Goal: Task Accomplishment & Management: Use online tool/utility

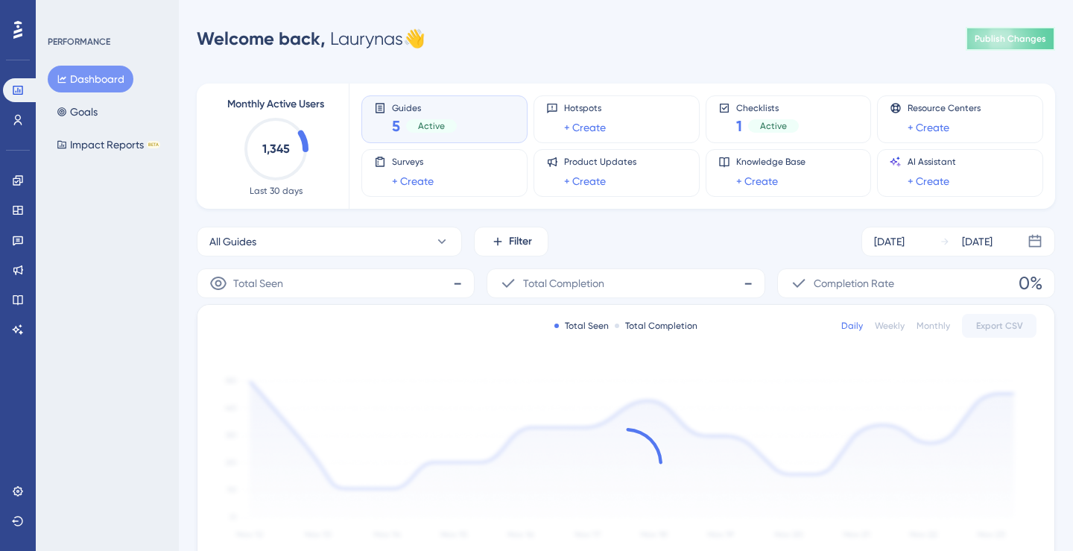
click at [998, 44] on span "Publish Changes" at bounding box center [1011, 39] width 72 height 12
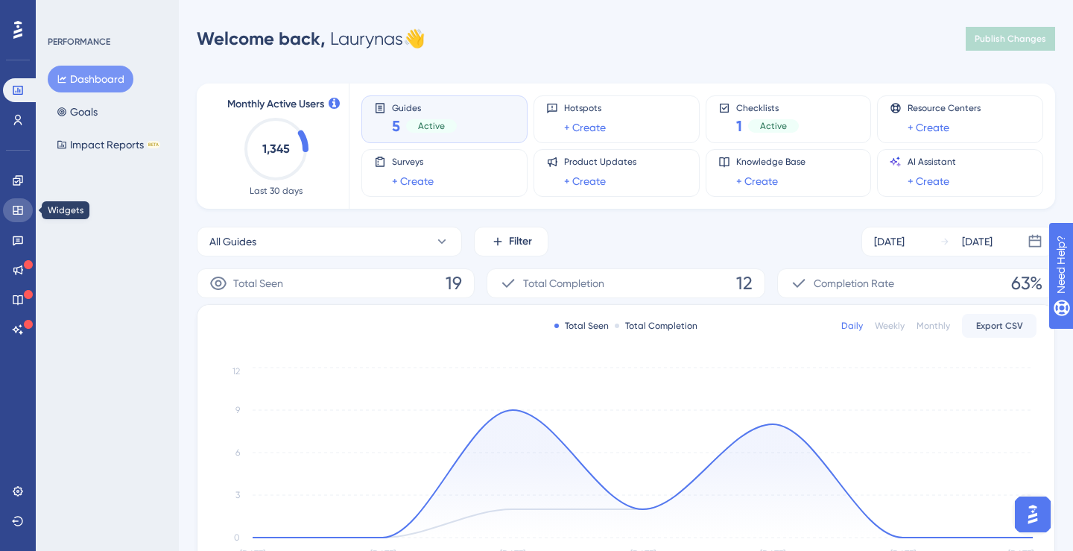
click at [17, 217] on link at bounding box center [18, 210] width 30 height 24
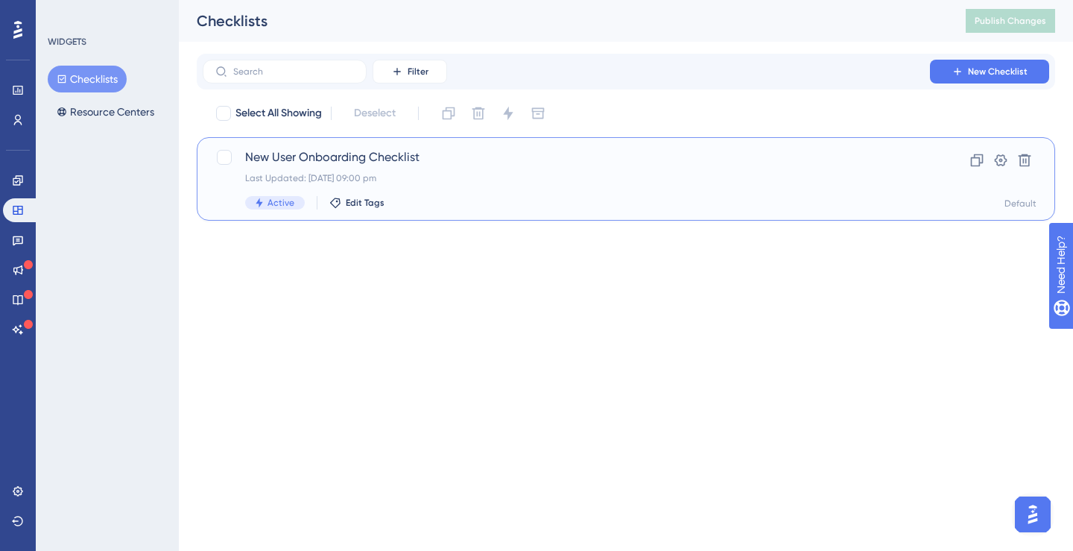
click at [275, 156] on span "New User Onboarding Checklist" at bounding box center [566, 157] width 642 height 18
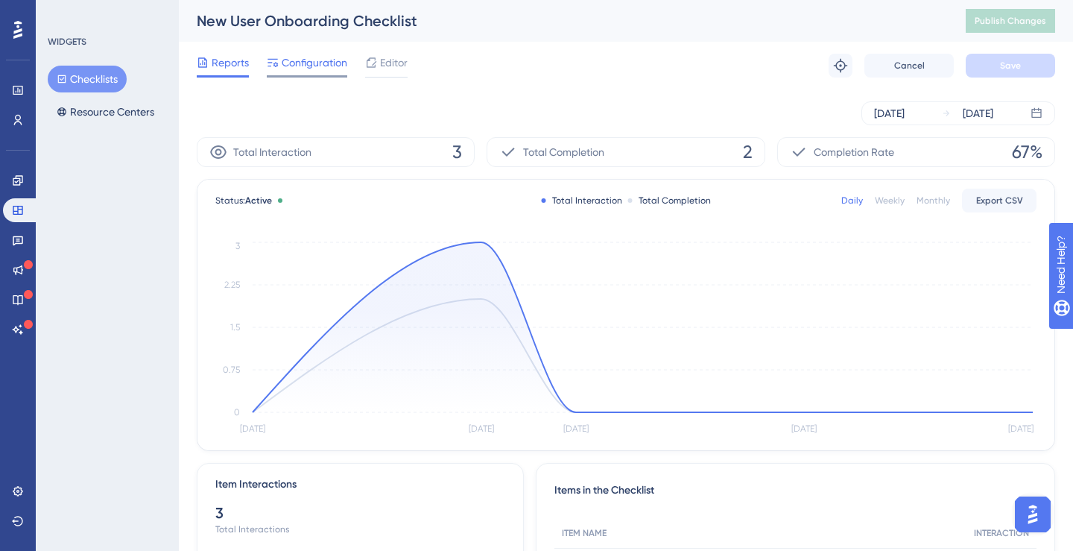
click at [316, 69] on span "Configuration" at bounding box center [315, 63] width 66 height 18
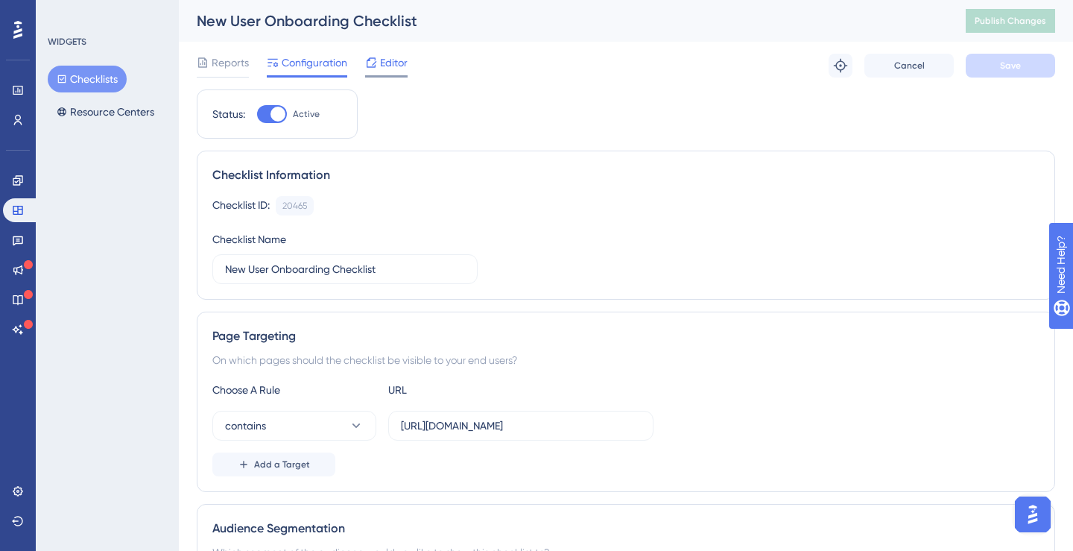
click at [398, 73] on div "Editor" at bounding box center [386, 66] width 42 height 24
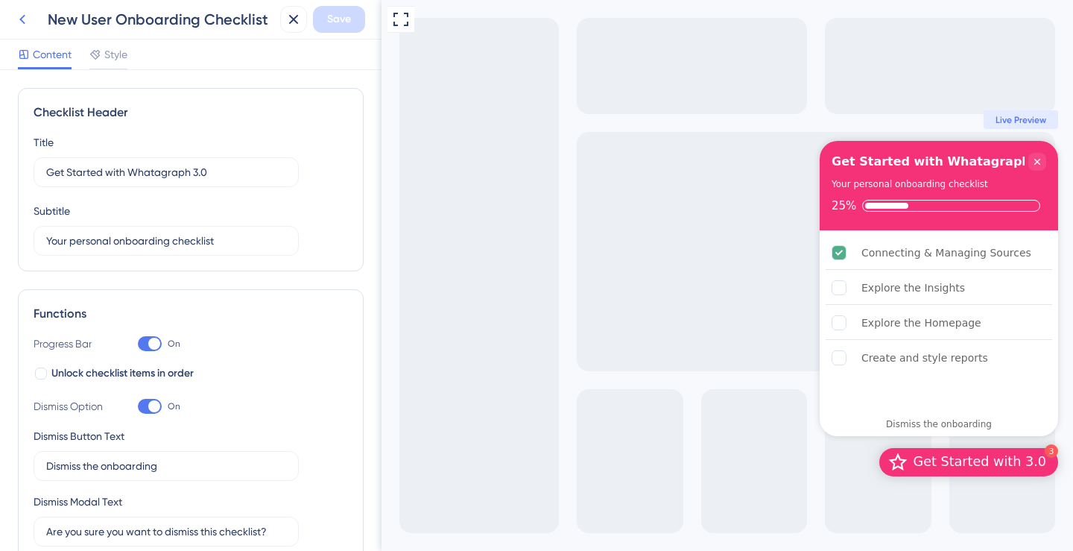
click at [29, 25] on icon at bounding box center [22, 19] width 18 height 18
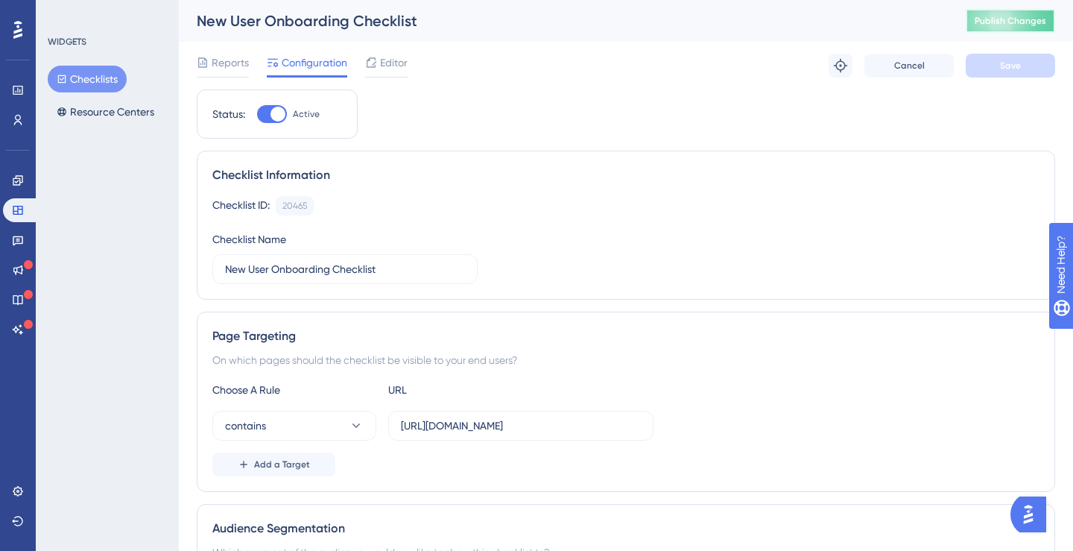
click at [1020, 22] on button "Publish Changes" at bounding box center [1010, 21] width 89 height 24
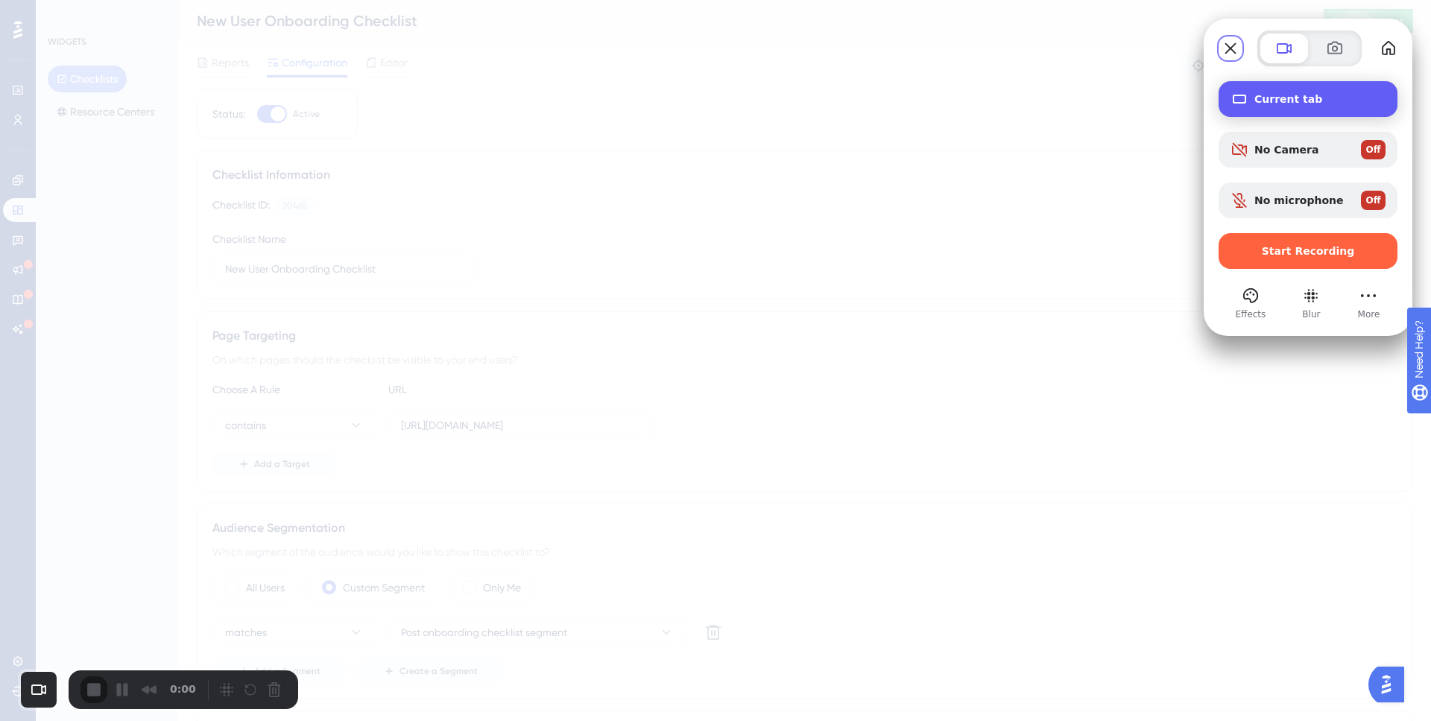
click at [1072, 101] on span "Current tab" at bounding box center [1319, 99] width 131 height 12
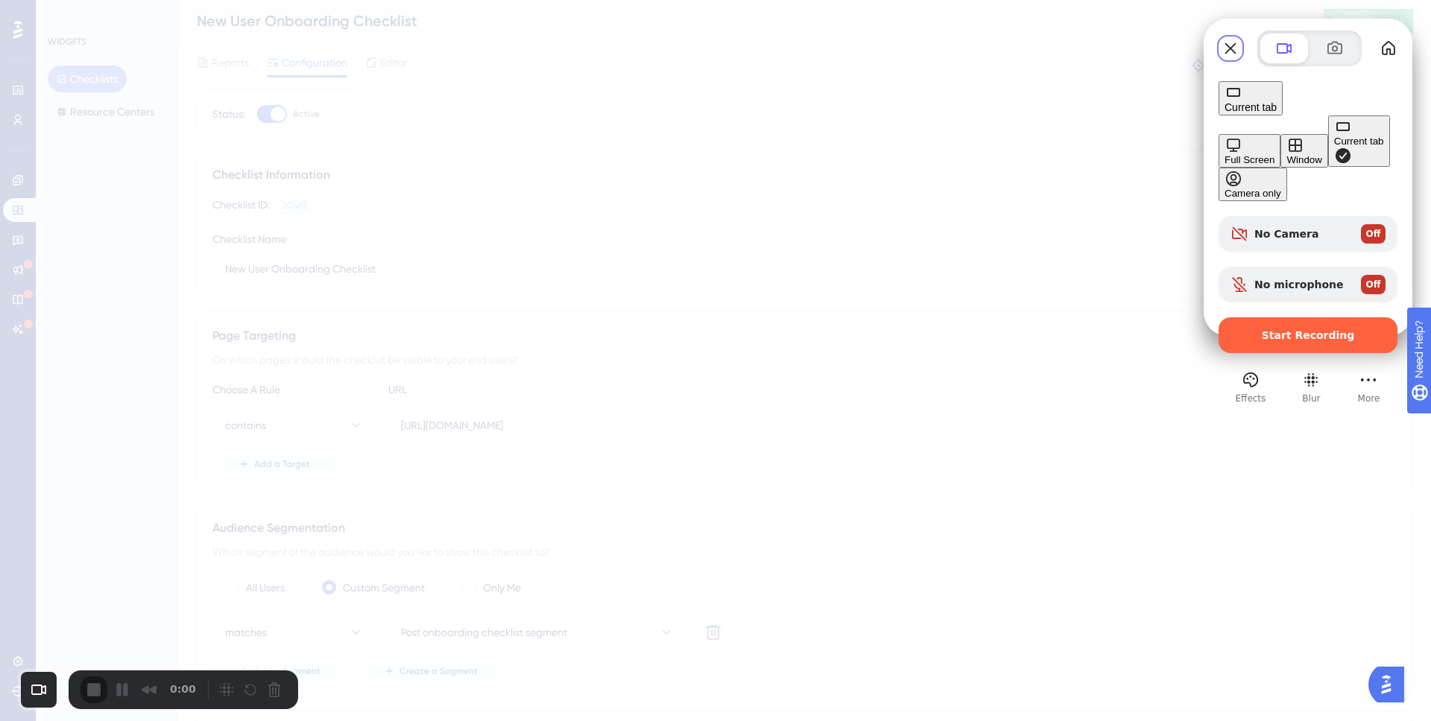
click at [1072, 154] on div "Full Screen" at bounding box center [1249, 159] width 50 height 11
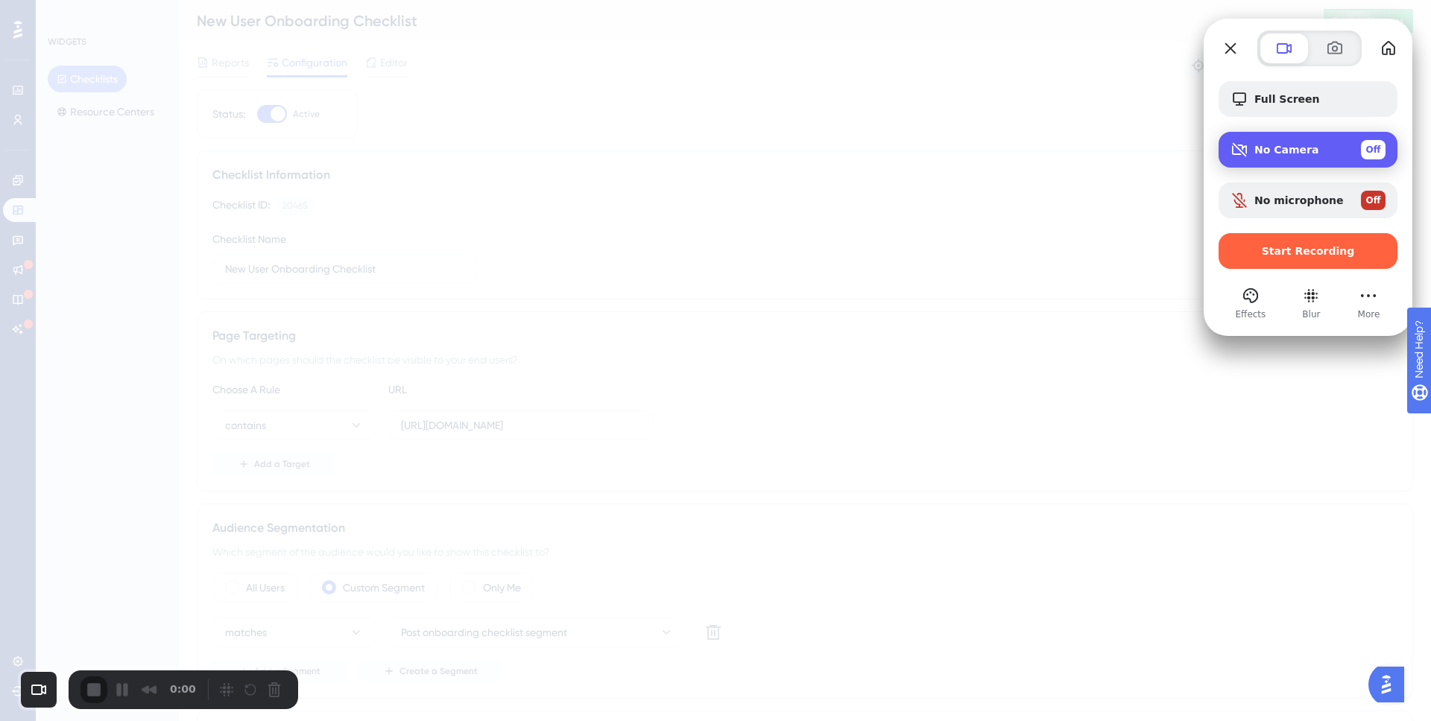
click at [1072, 133] on div "No Camera Off" at bounding box center [1307, 150] width 179 height 36
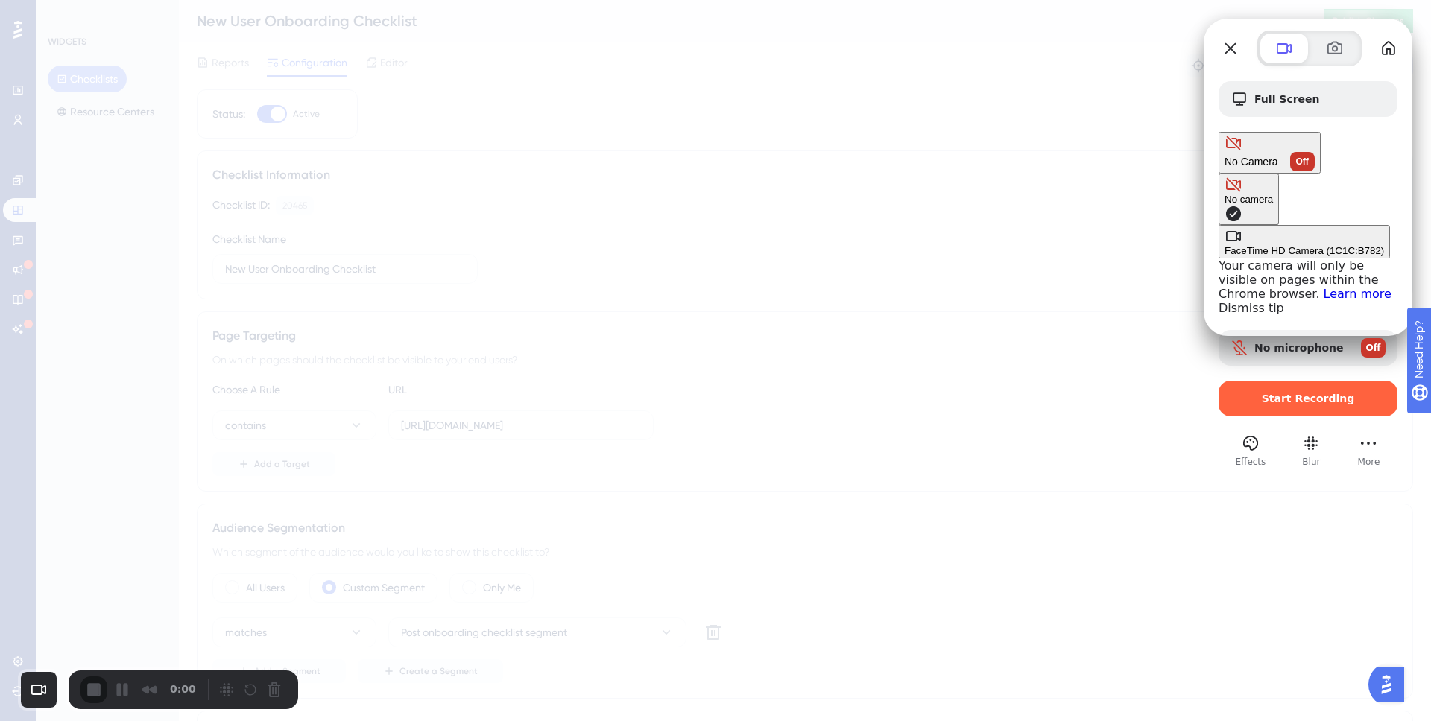
click at [1072, 225] on \(1C1C\ "FaceTime HD Camera (1C1C:B782)" at bounding box center [1303, 242] width 171 height 34
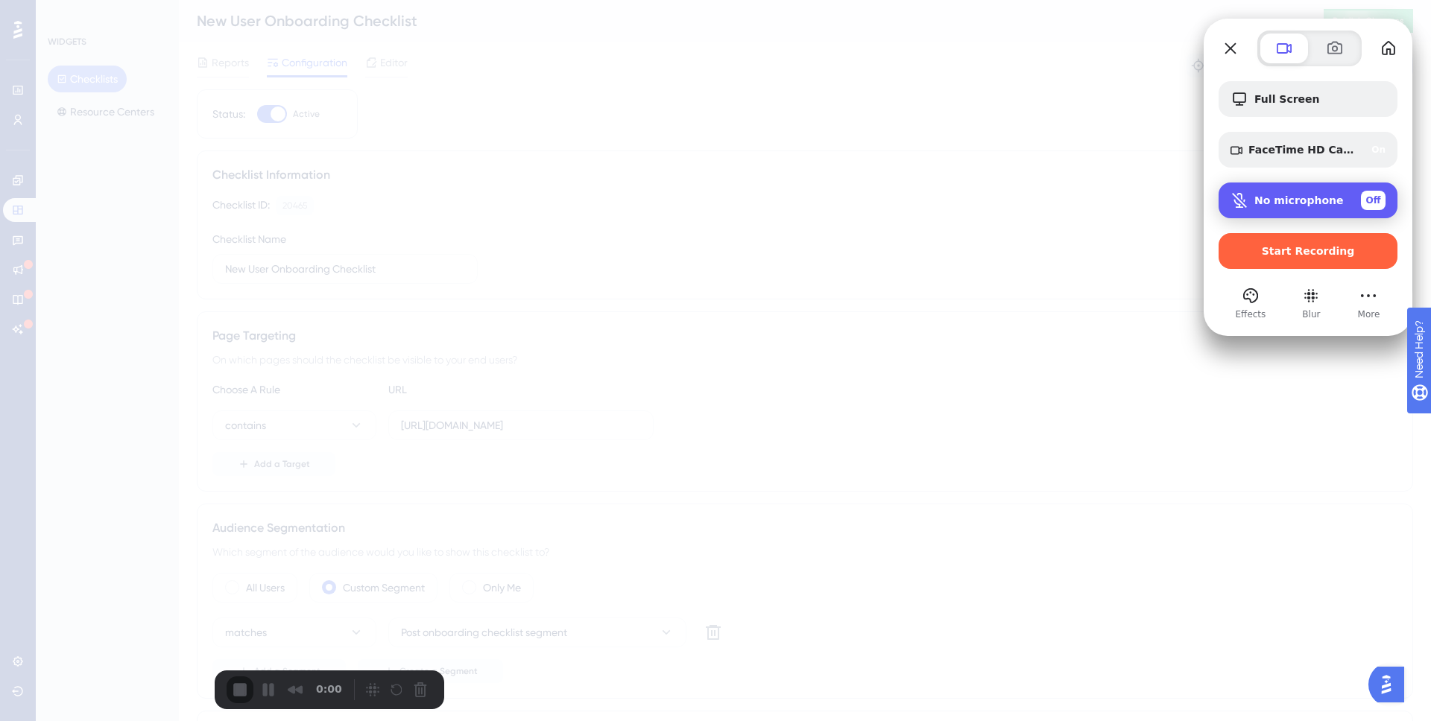
click at [1072, 197] on span "Microphone options" at bounding box center [1239, 200] width 18 height 18
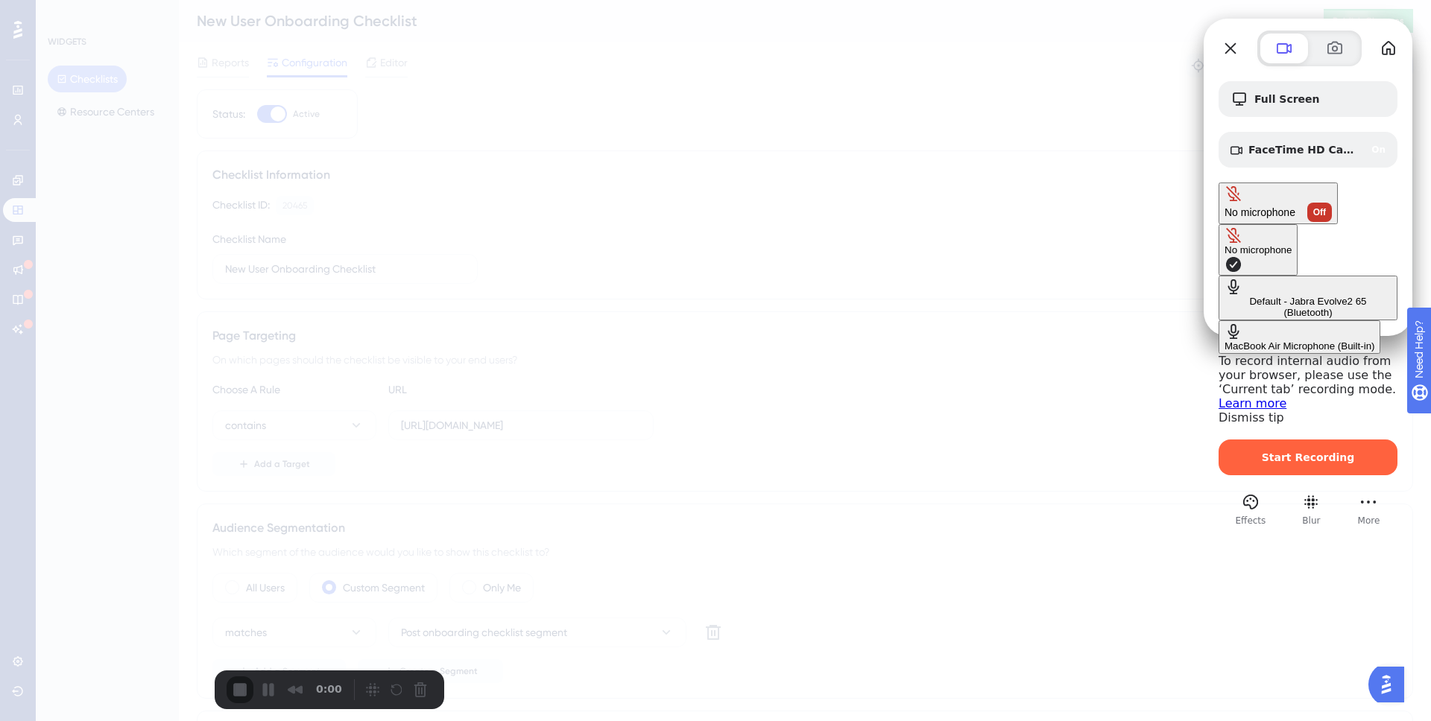
click at [1072, 276] on \(Bluetooth\) "Default - Jabra Evolve2 65 (Bluetooth)" at bounding box center [1307, 298] width 179 height 45
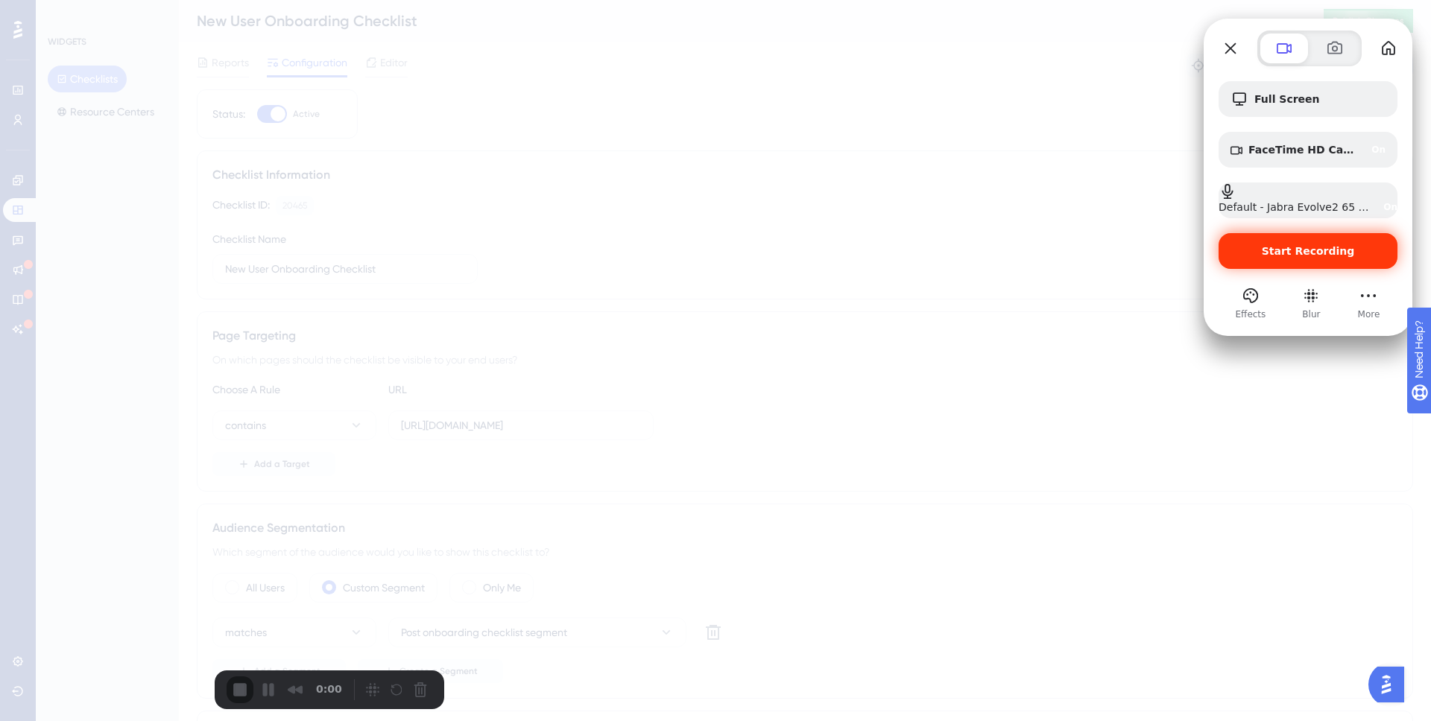
click at [1072, 248] on span "Start Recording" at bounding box center [1307, 251] width 93 height 12
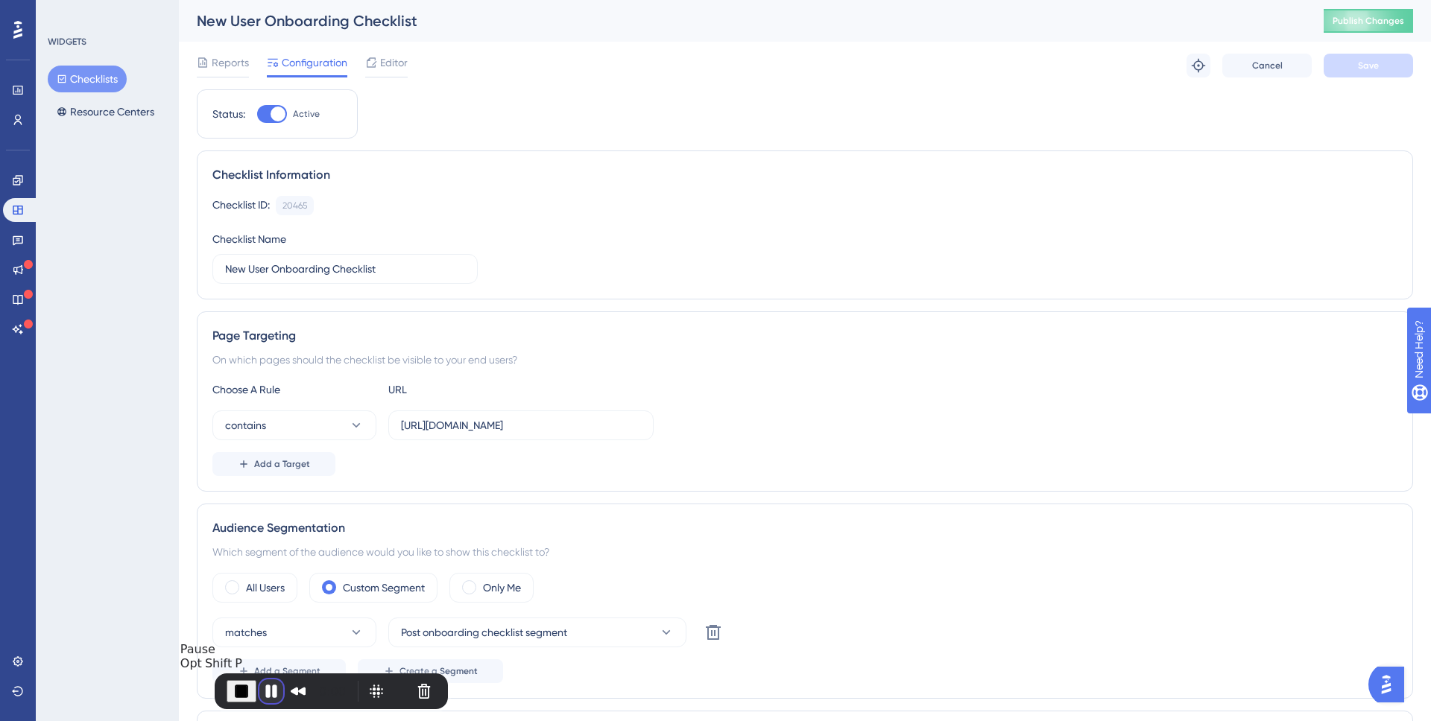
click at [259, 550] on button "Pause Recording" at bounding box center [271, 691] width 24 height 24
click at [259, 550] on span "Play Recording" at bounding box center [268, 691] width 18 height 18
click at [25, 179] on link at bounding box center [18, 180] width 30 height 24
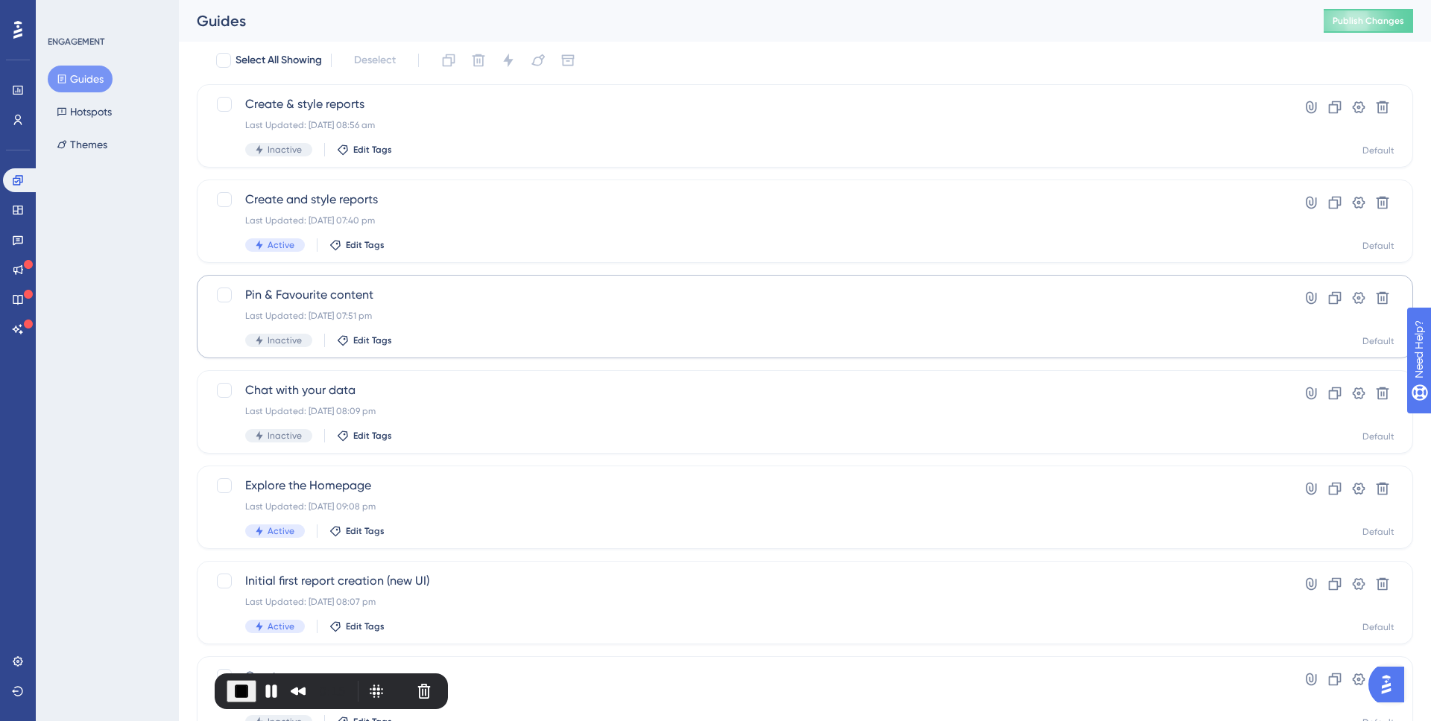
scroll to position [55, 0]
click at [316, 485] on span "Explore the Homepage" at bounding box center [745, 484] width 1000 height 18
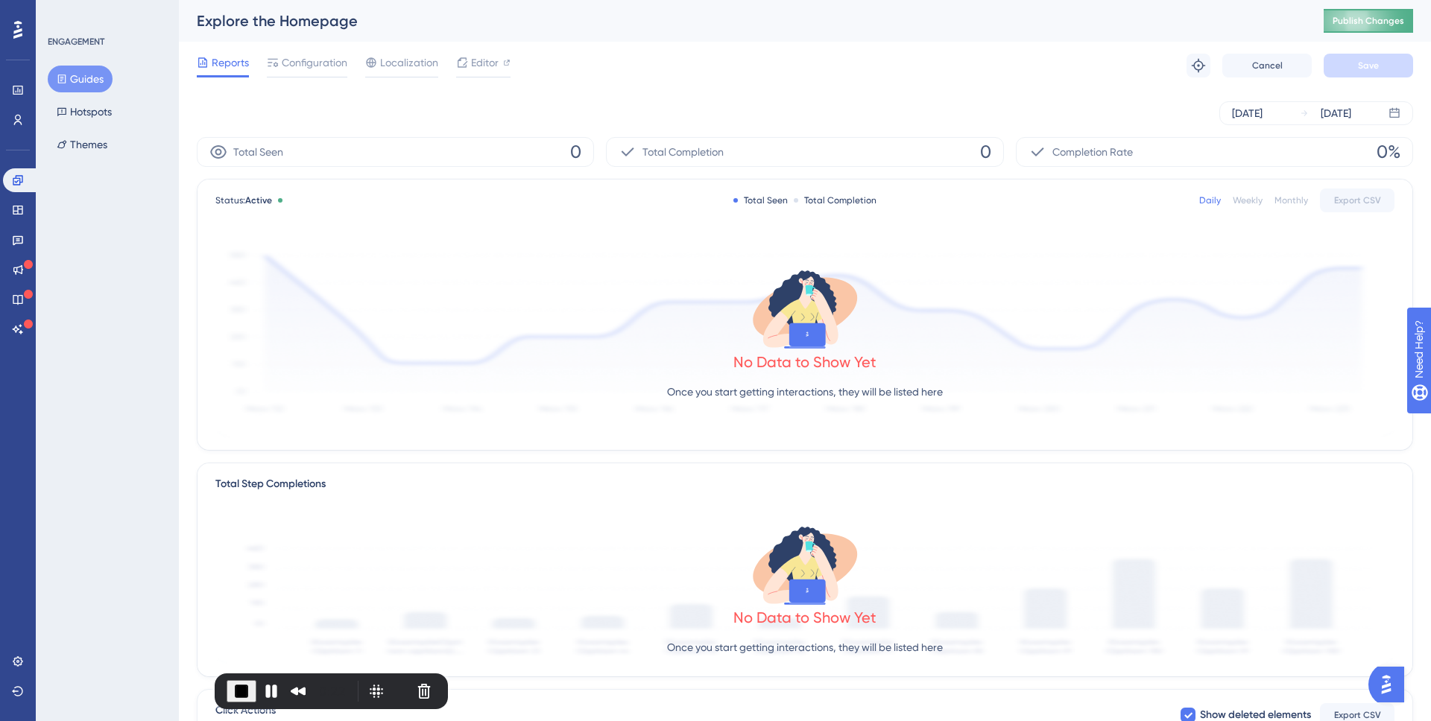
click at [1072, 28] on button "Publish Changes" at bounding box center [1367, 21] width 89 height 24
click at [474, 69] on span "Editor" at bounding box center [485, 63] width 28 height 18
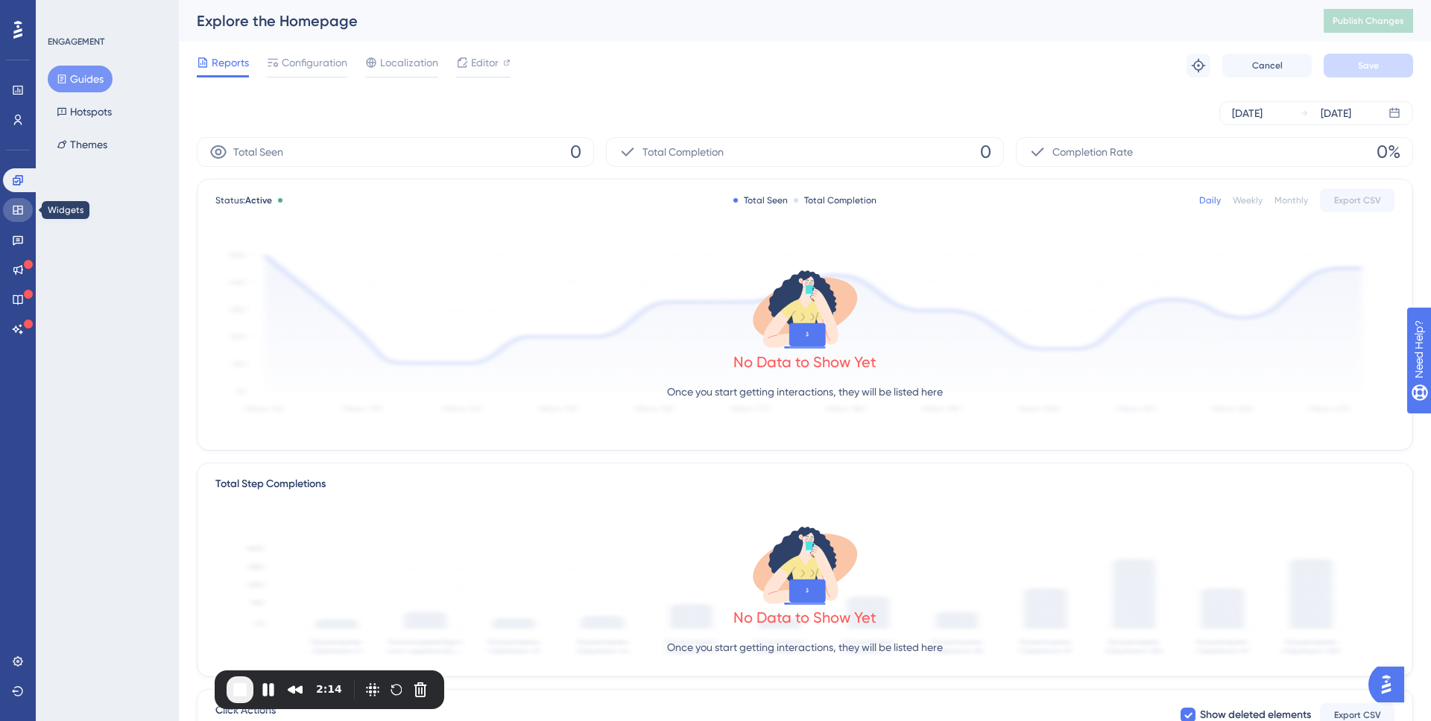
click at [19, 210] on icon at bounding box center [18, 210] width 12 height 12
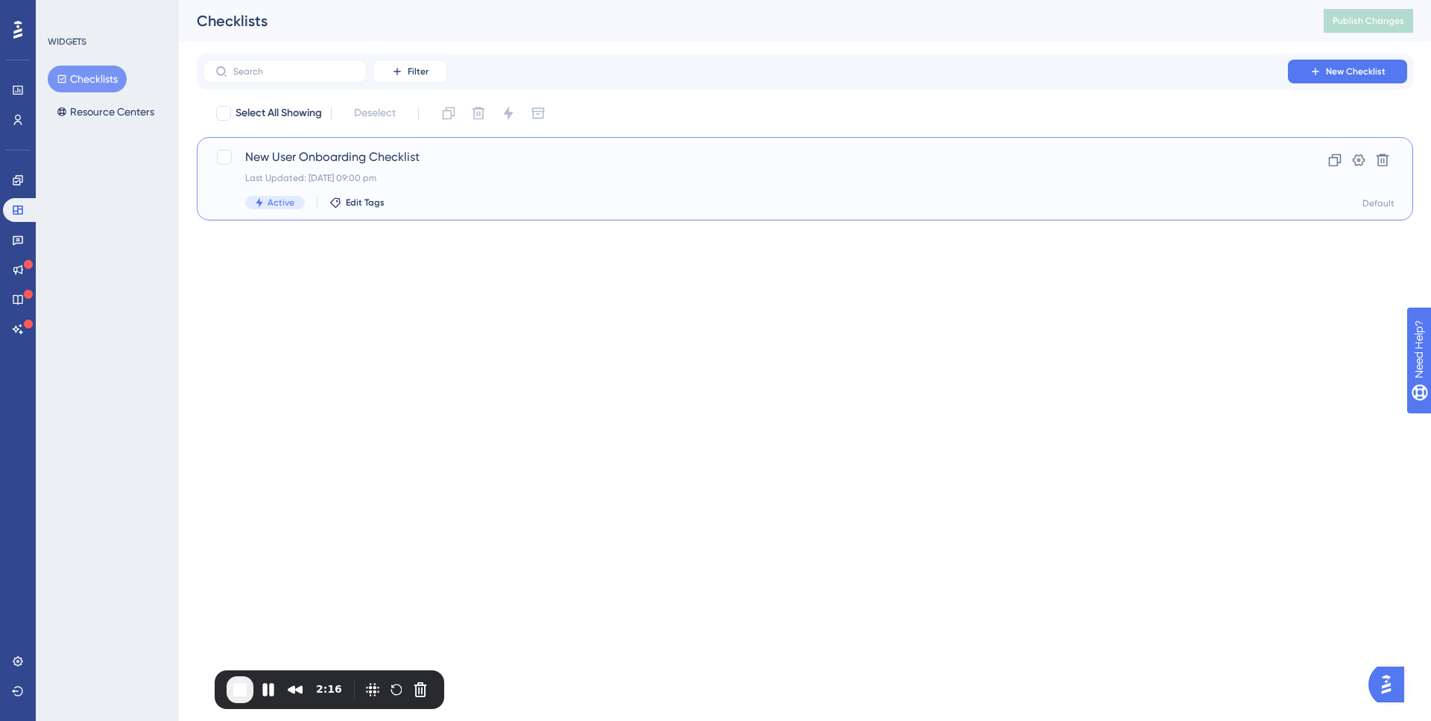
click at [341, 156] on span "New User Onboarding Checklist" at bounding box center [745, 157] width 1000 height 18
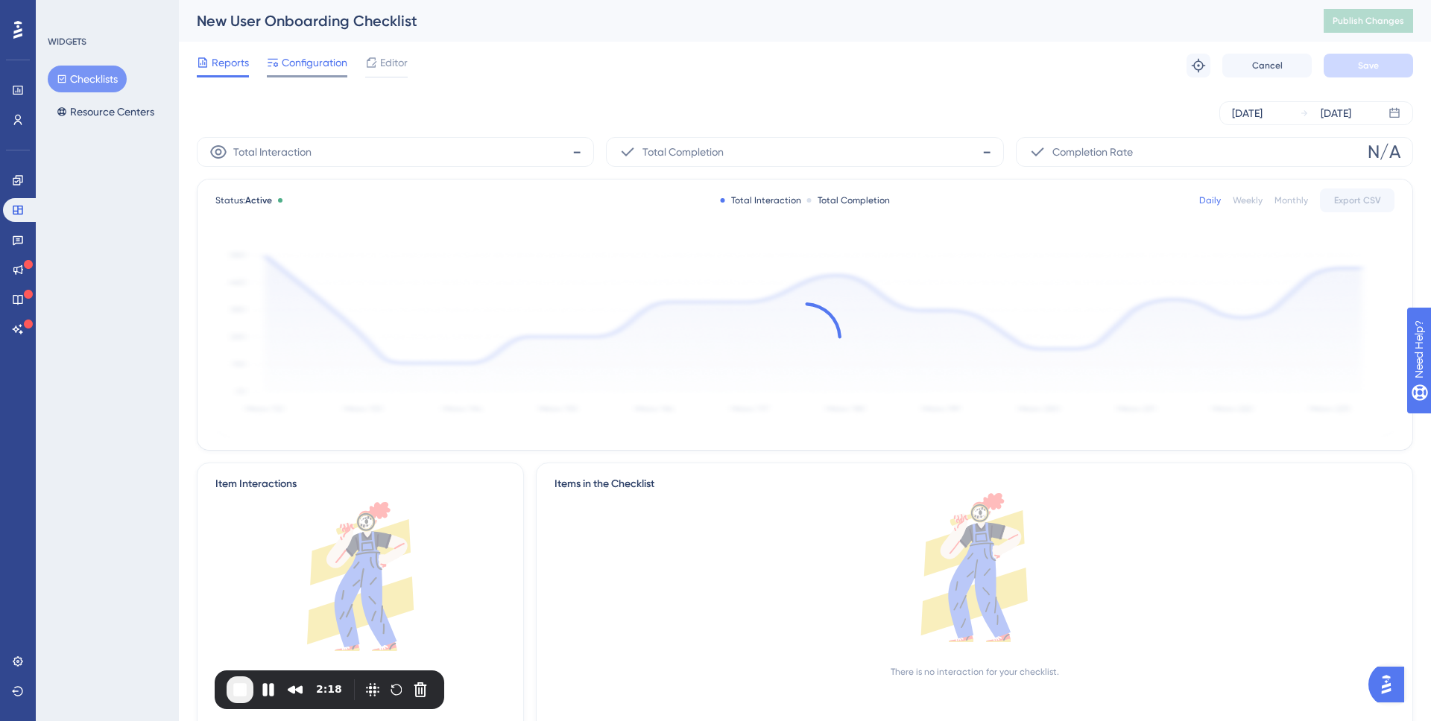
click at [308, 67] on span "Configuration" at bounding box center [315, 63] width 66 height 18
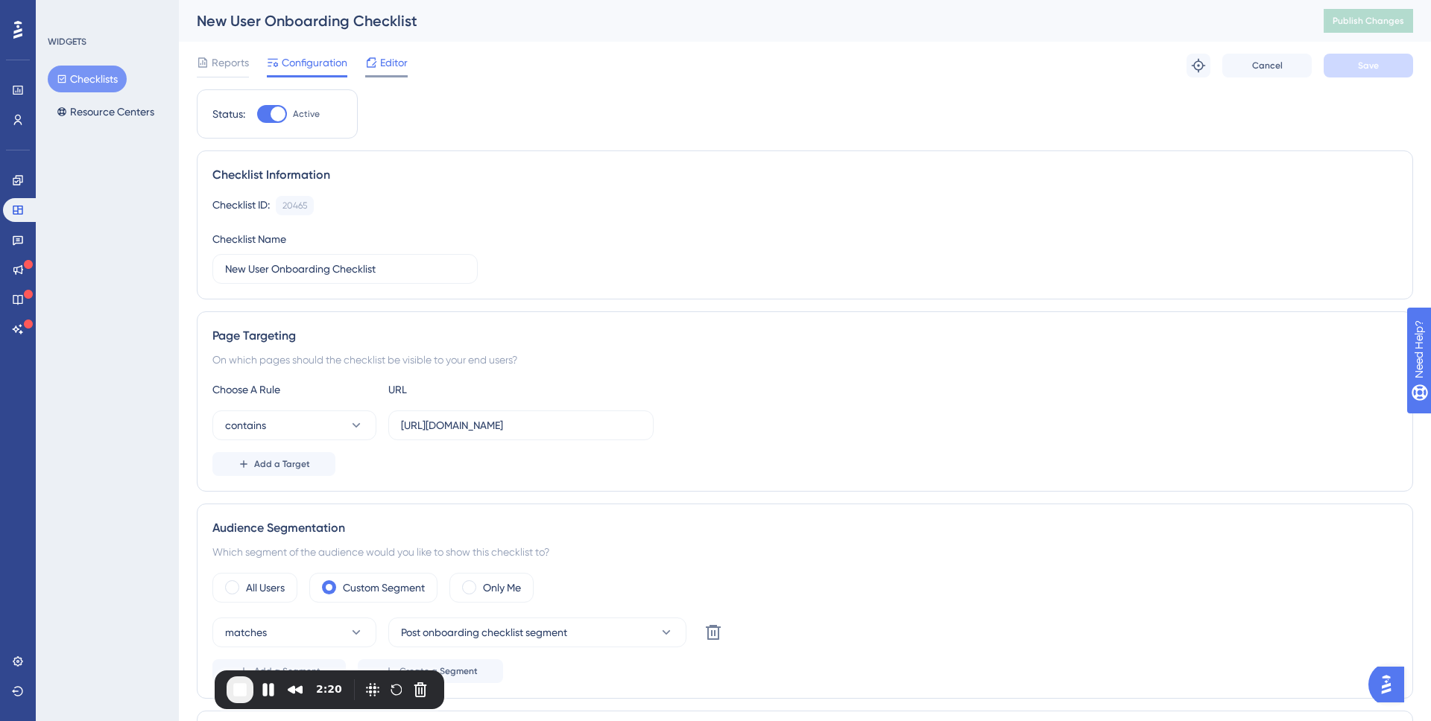
click at [396, 64] on span "Editor" at bounding box center [394, 63] width 28 height 18
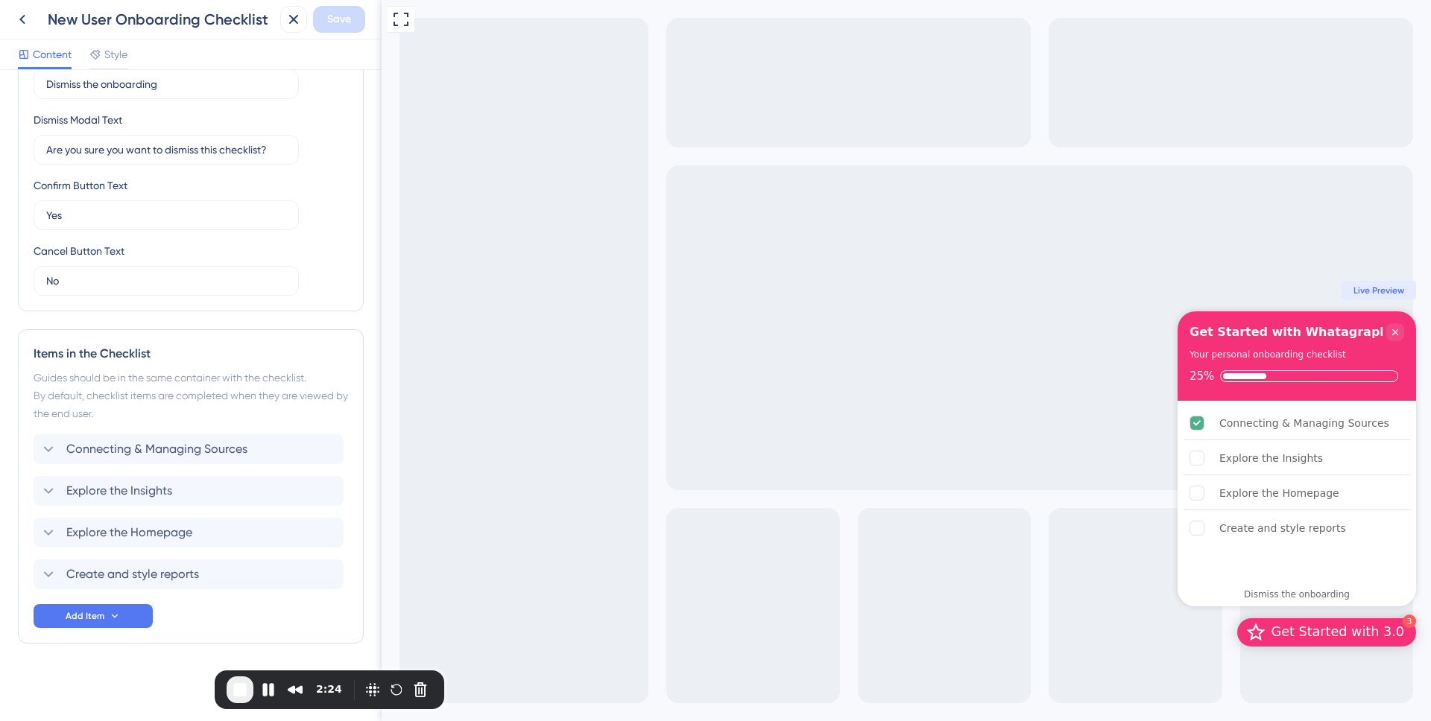
scroll to position [380, 0]
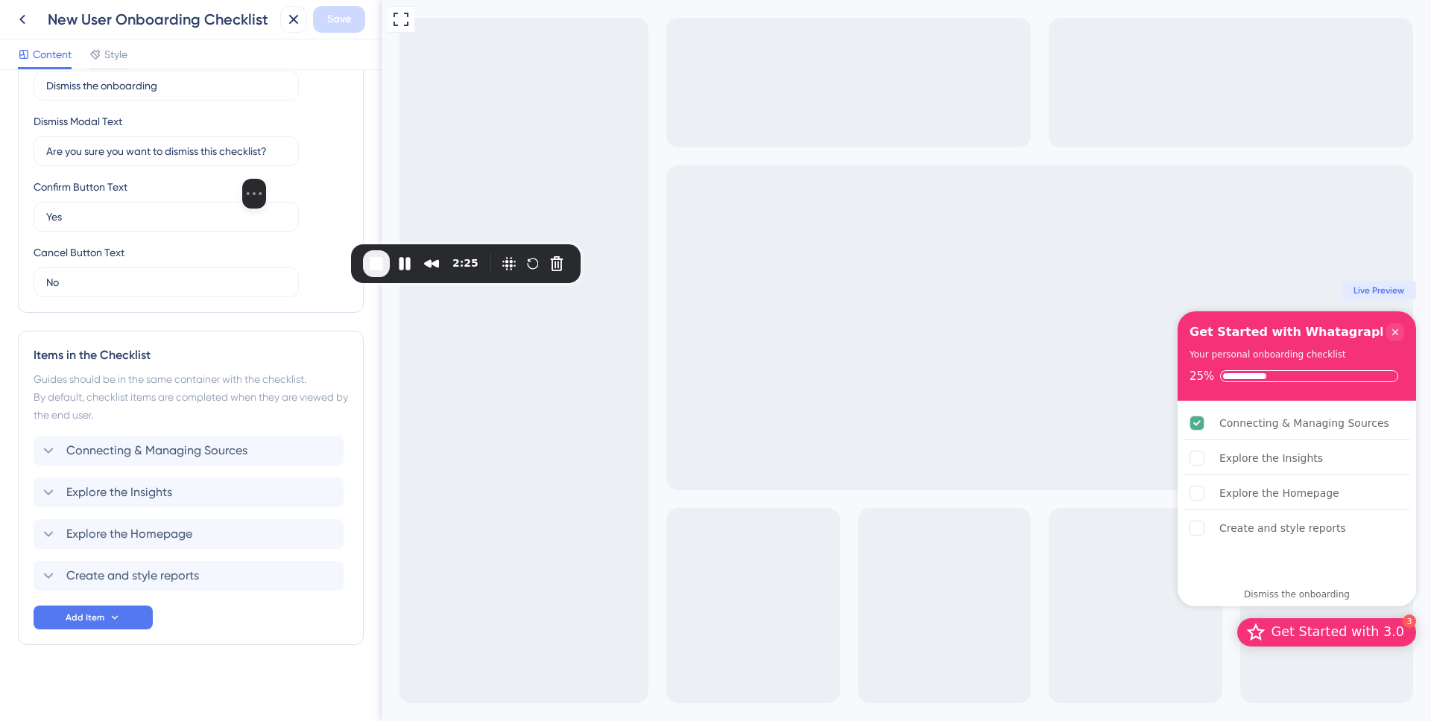
drag, startPoint x: 59, startPoint y: 618, endPoint x: 185, endPoint y: 178, distance: 457.3
click at [185, 178] on div at bounding box center [254, 121] width 224 height 115
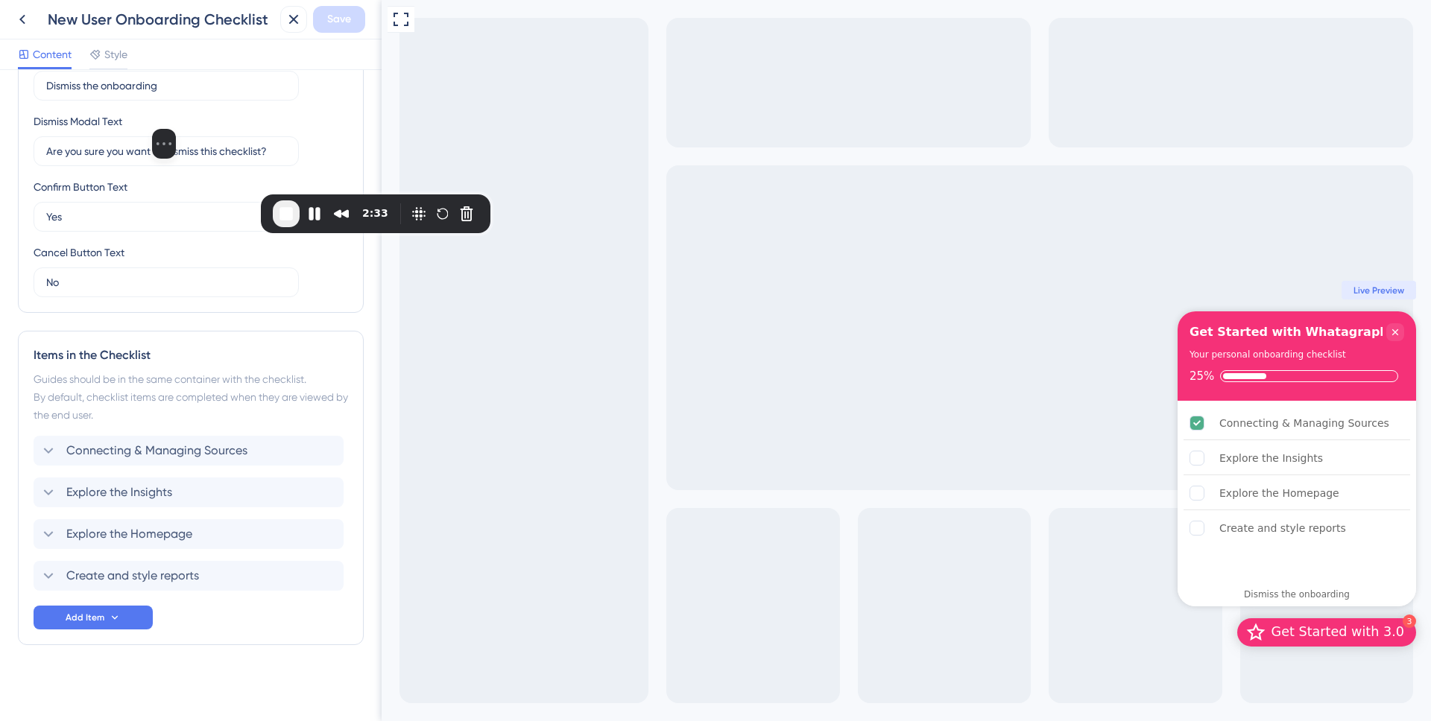
drag, startPoint x: 284, startPoint y: 189, endPoint x: 179, endPoint y: 145, distance: 114.2
click at [179, 129] on div at bounding box center [164, 71] width 224 height 115
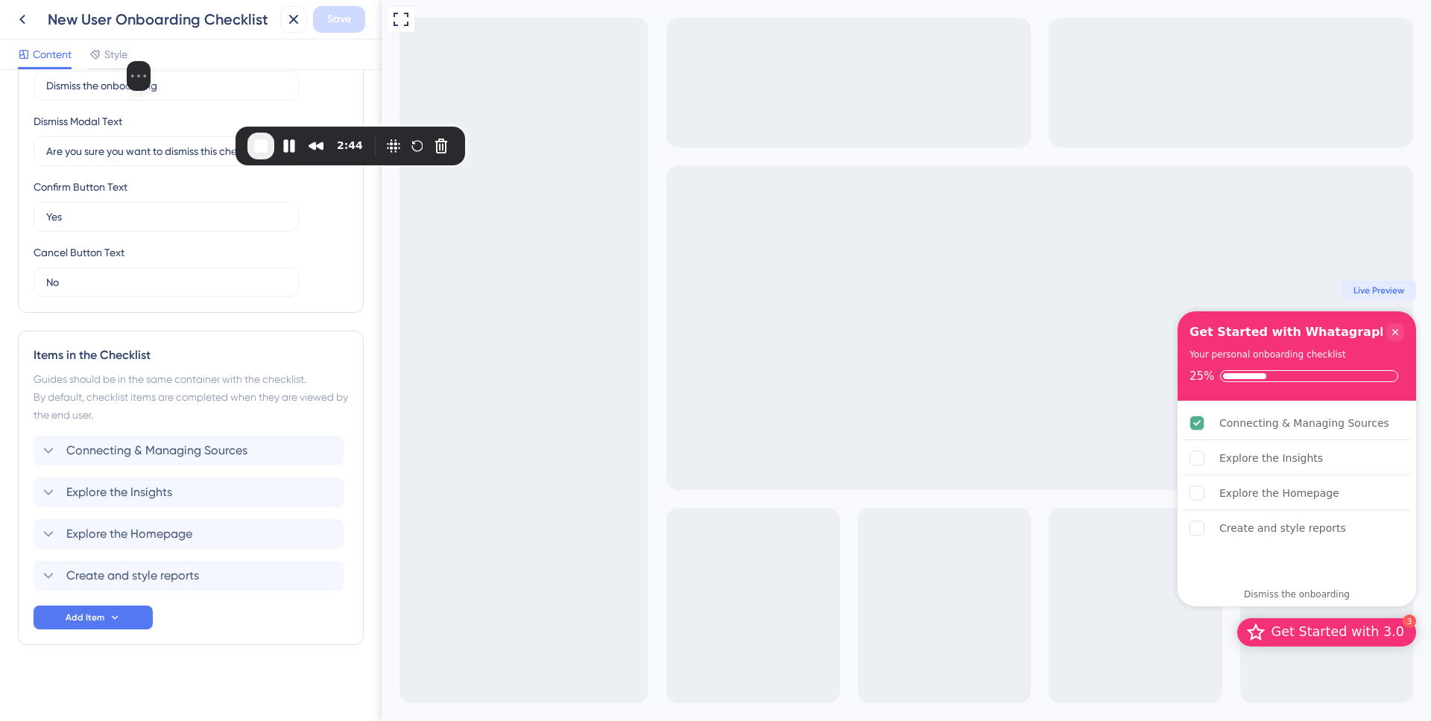
drag, startPoint x: 129, startPoint y: 186, endPoint x: 130, endPoint y: 108, distance: 78.2
click at [130, 91] on div "Select video screen size" at bounding box center [139, 18] width 224 height 145
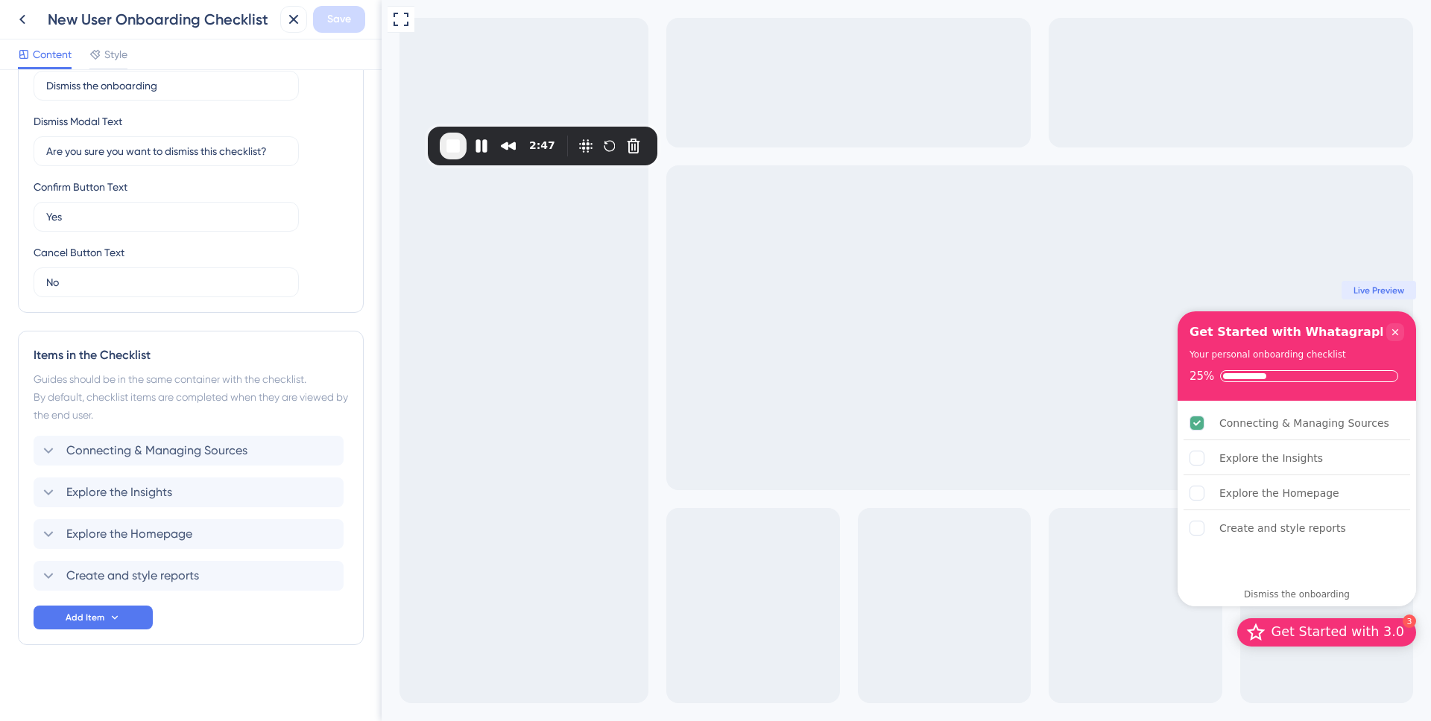
drag, startPoint x: 503, startPoint y: 96, endPoint x: 638, endPoint y: 128, distance: 138.6
click at [326, 61] on div at bounding box center [344, 3] width 224 height 115
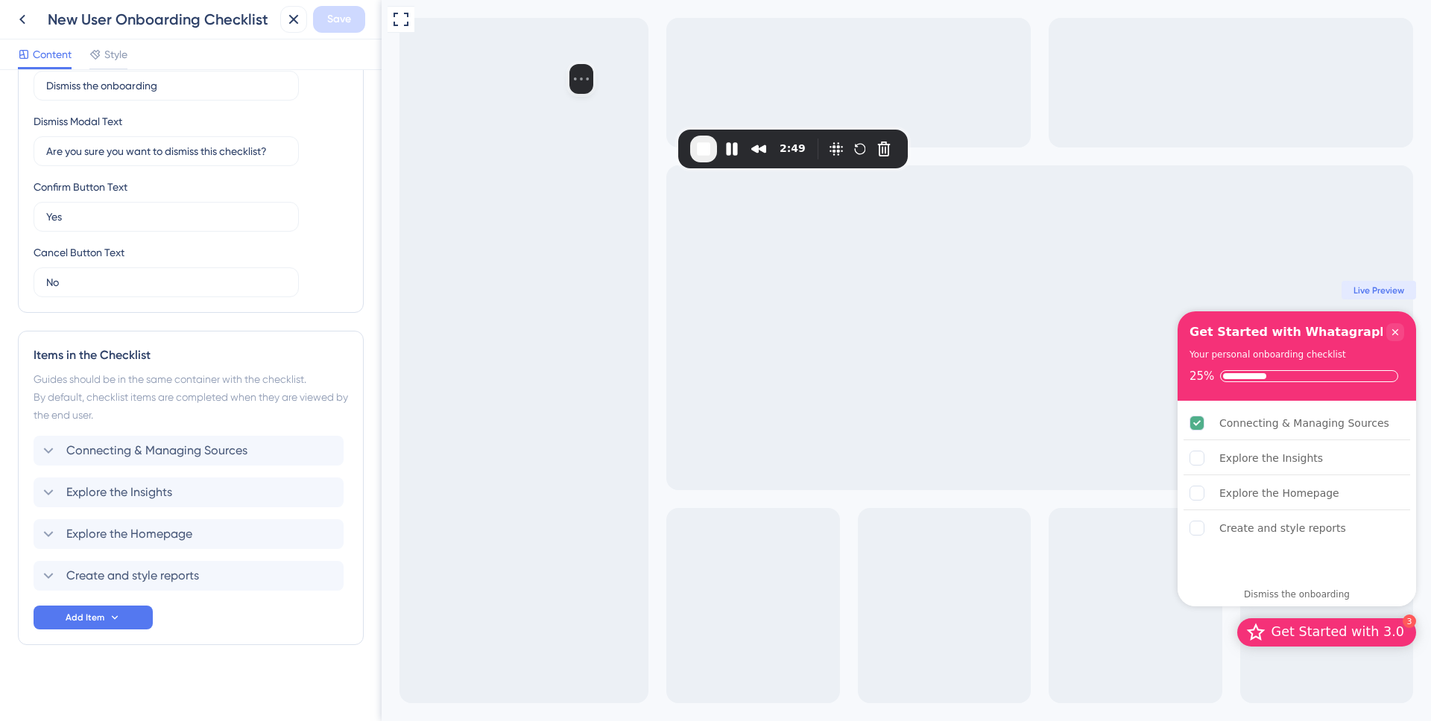
drag, startPoint x: 304, startPoint y: 86, endPoint x: 535, endPoint y: 86, distance: 231.0
click at [535, 64] on div at bounding box center [581, 6] width 224 height 115
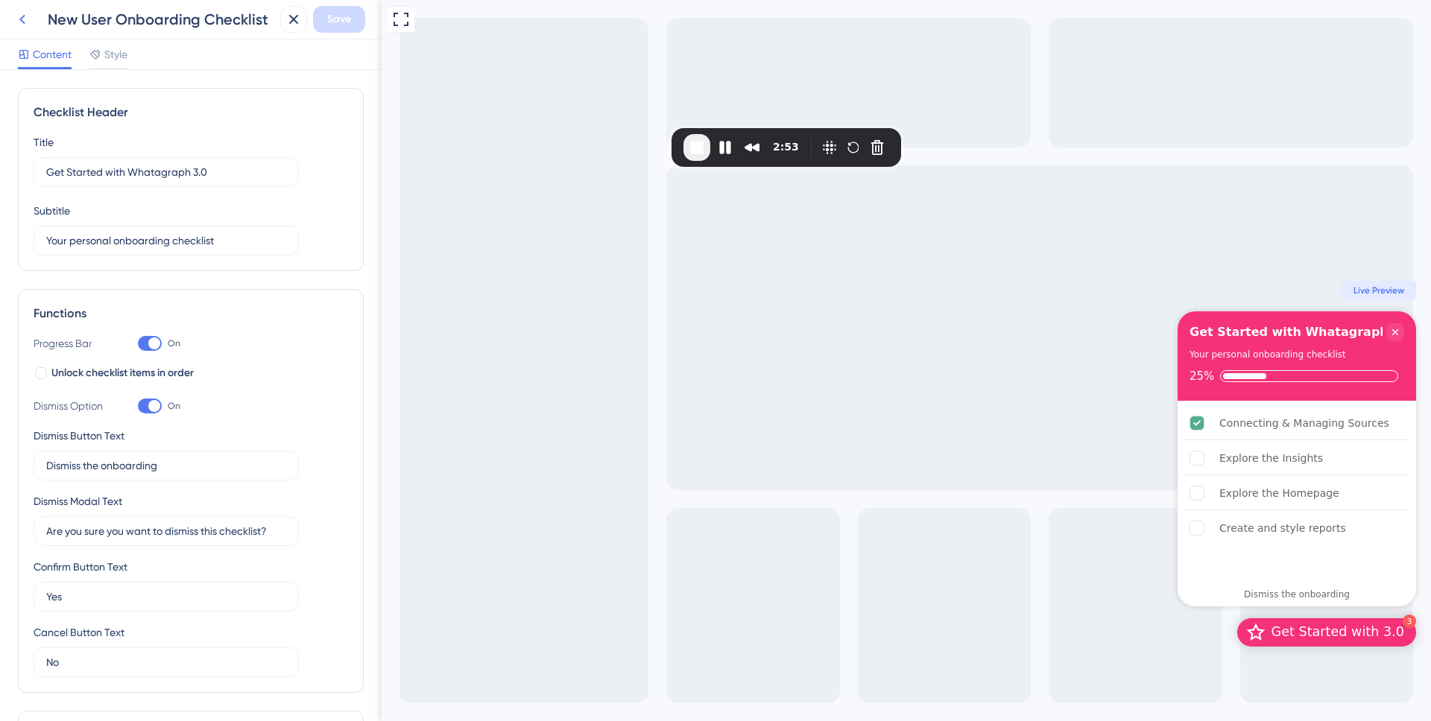
click at [18, 20] on icon at bounding box center [22, 19] width 18 height 18
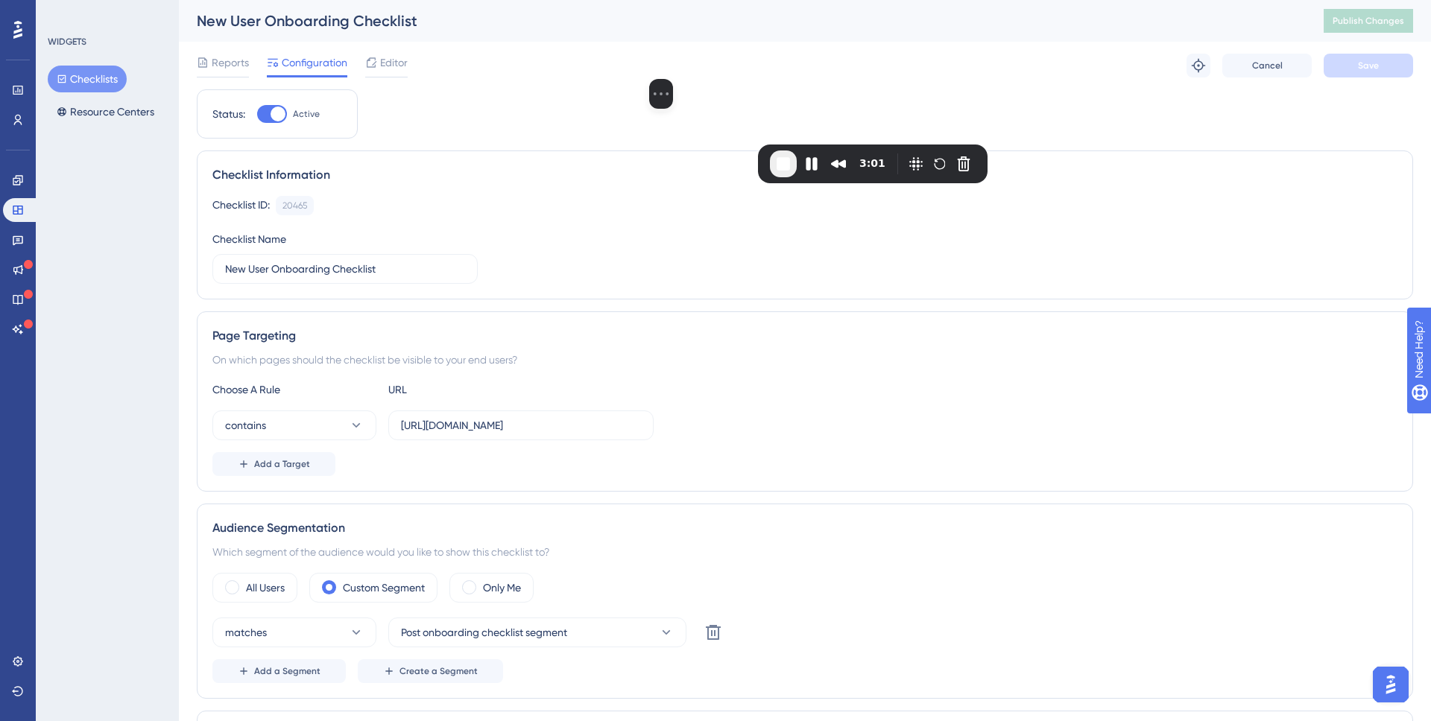
drag, startPoint x: 599, startPoint y: 127, endPoint x: 685, endPoint y: 144, distance: 88.0
click at [685, 109] on div "Select video screen size" at bounding box center [661, 94] width 224 height 30
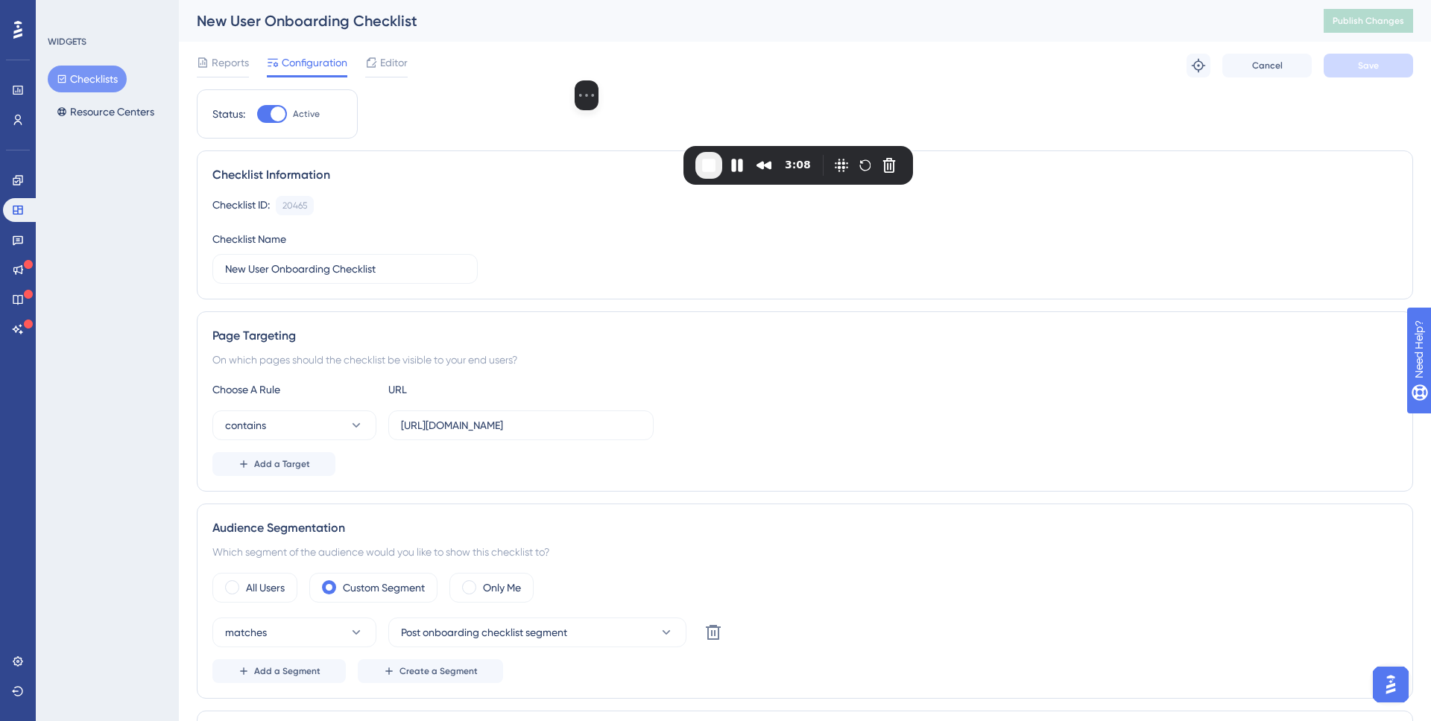
drag, startPoint x: 670, startPoint y: 130, endPoint x: 598, endPoint y: 133, distance: 72.3
click at [597, 80] on div at bounding box center [587, 23] width 224 height 115
click at [701, 172] on span "End Recording" at bounding box center [710, 166] width 18 height 18
